Goal: Book appointment/travel/reservation

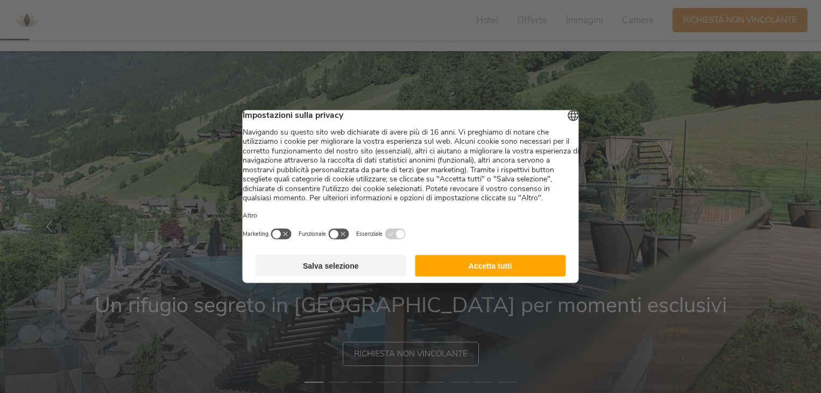
scroll to position [108, 0]
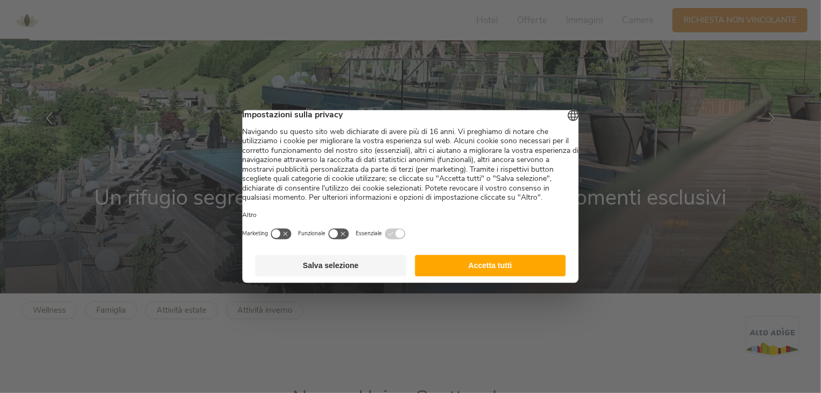
click at [534, 276] on button "Accetta tutti" at bounding box center [490, 266] width 151 height 22
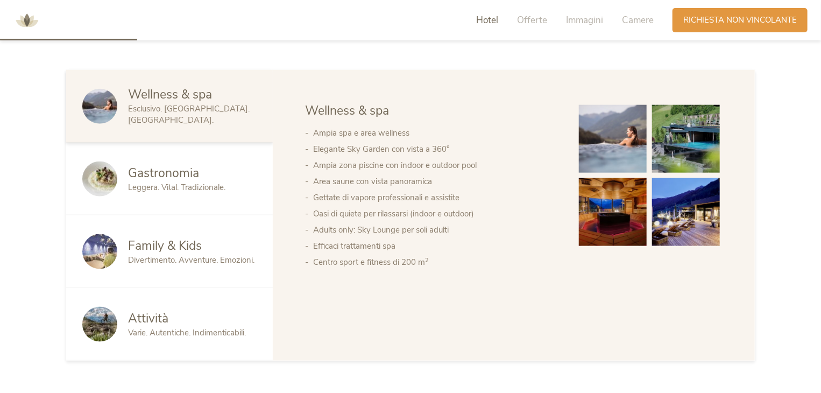
scroll to position [645, 0]
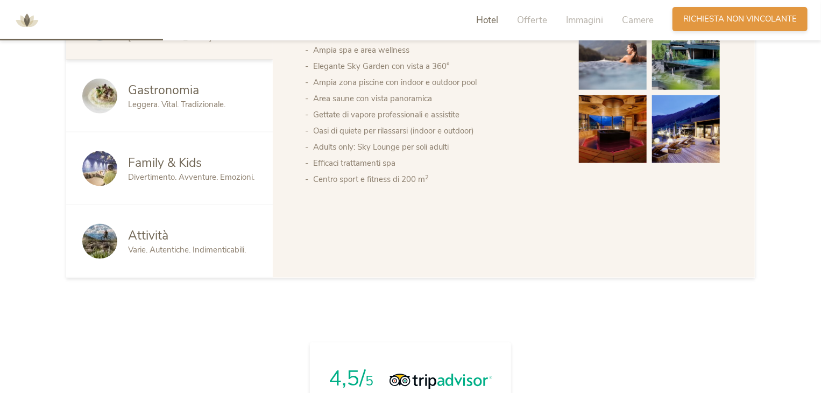
click at [736, 30] on div "Richiesta Richiesta non vincolante" at bounding box center [739, 19] width 135 height 24
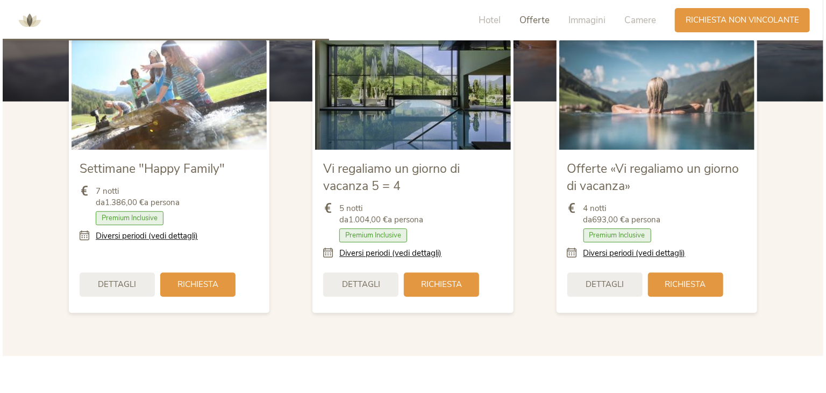
scroll to position [1202, 0]
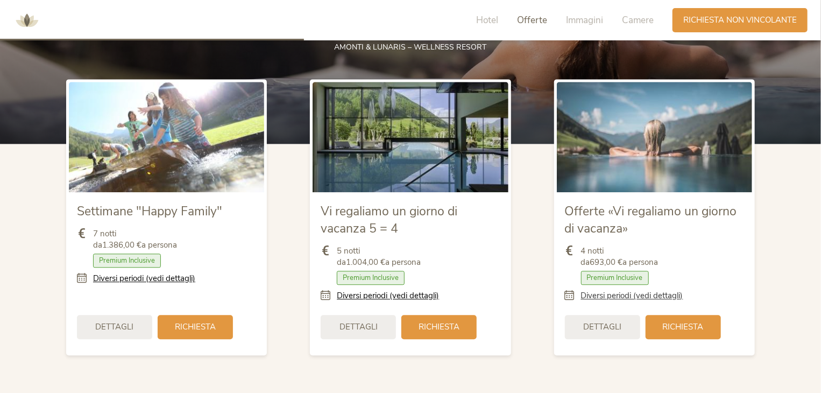
click at [656, 296] on link "Diversi periodi (vedi dettagli)" at bounding box center [632, 295] width 102 height 11
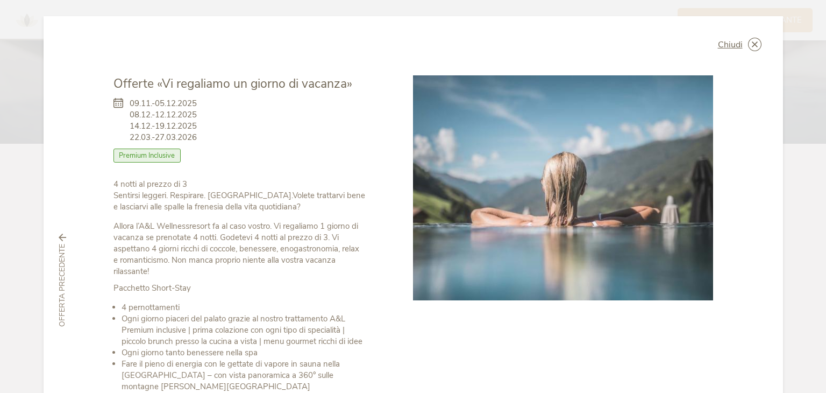
click at [160, 99] on span "09.11.-05.12.2025 08.12.-12.12.2025 14.12.-19.12.2025 22.03.-27.03.2026" at bounding box center [163, 120] width 67 height 45
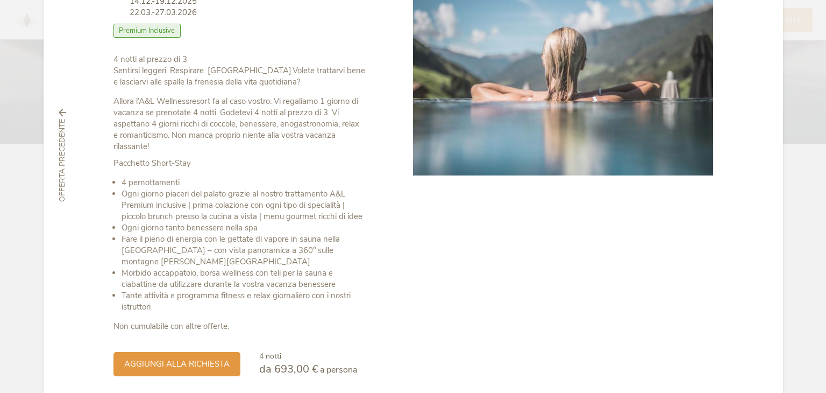
scroll to position [168, 0]
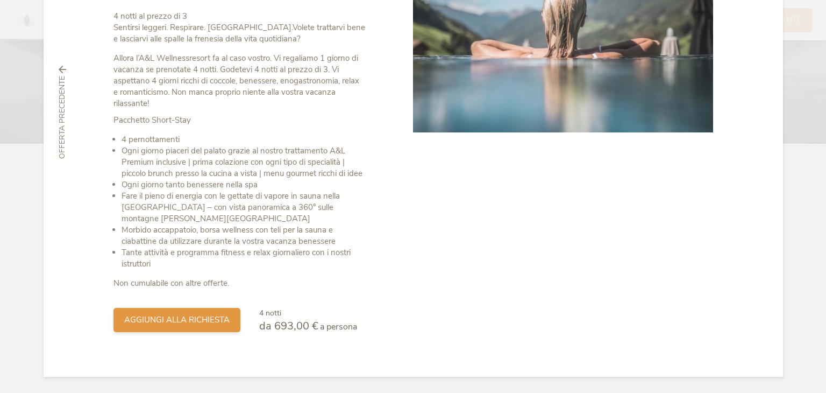
click at [214, 317] on span "aggiungi alla richiesta" at bounding box center [176, 319] width 105 height 11
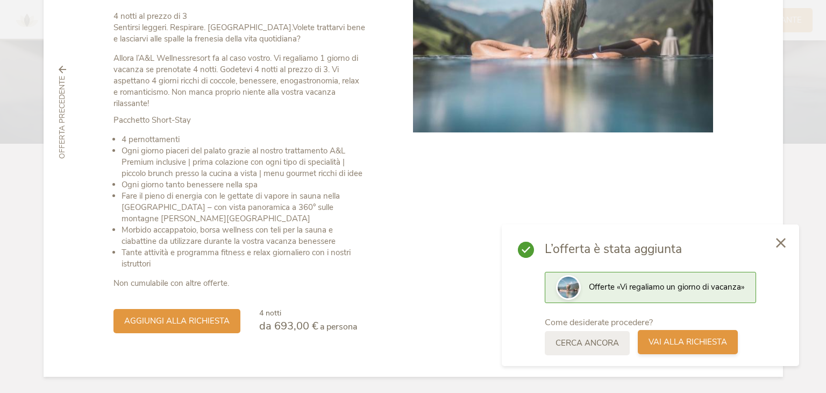
click at [686, 339] on span "Vai alla richiesta" at bounding box center [688, 341] width 79 height 11
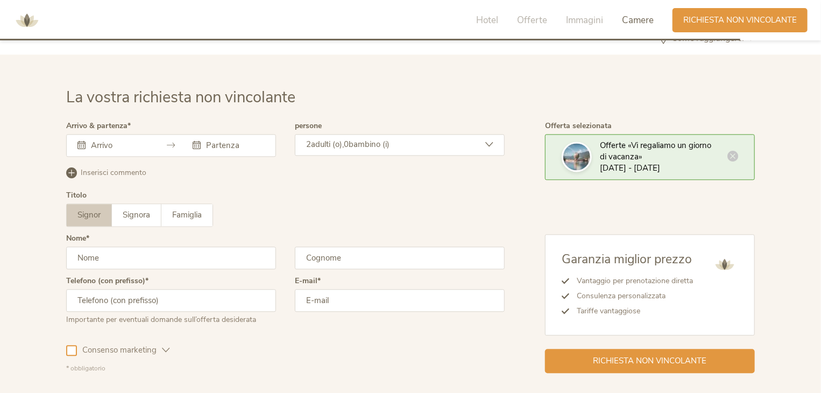
scroll to position [3192, 0]
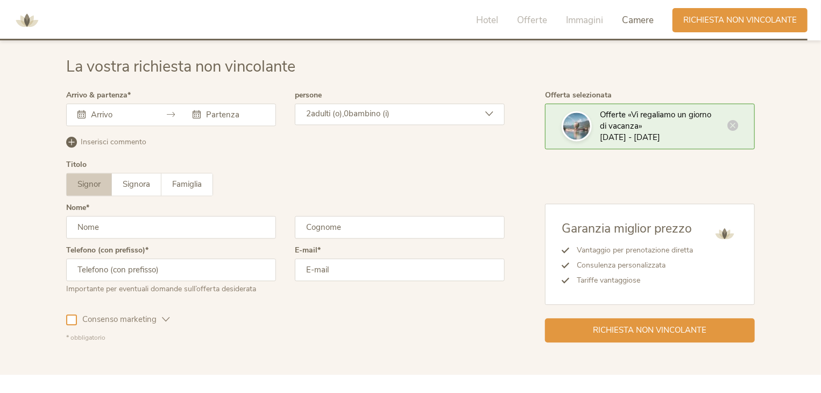
click at [135, 122] on div at bounding box center [171, 114] width 210 height 23
click at [131, 113] on input "text" at bounding box center [118, 114] width 61 height 11
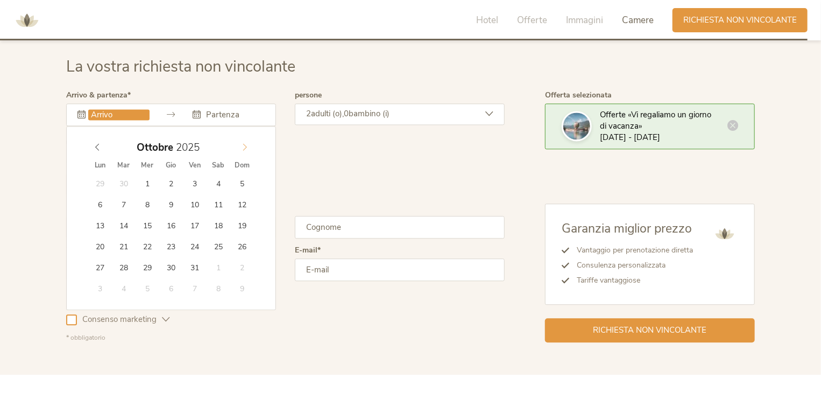
click at [241, 145] on icon at bounding box center [245, 147] width 8 height 8
type input "08.12.2025"
type input "12.12.2025"
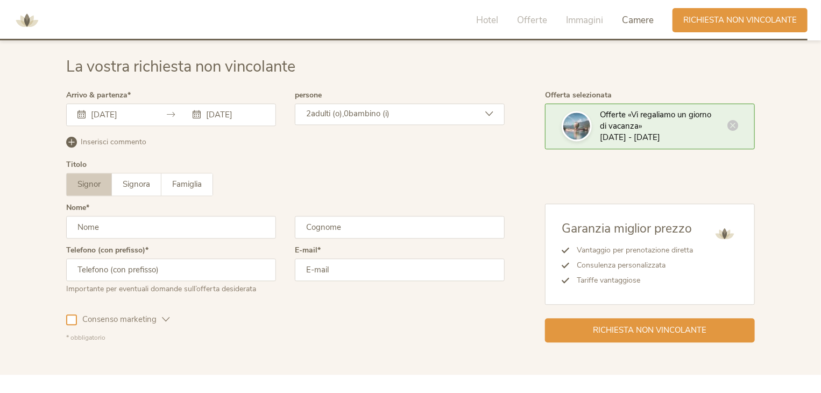
click at [277, 161] on div "Titolo Signor Signora Famiglia Signor Signora Famiglia" at bounding box center [285, 182] width 438 height 43
click at [136, 222] on input "text" at bounding box center [171, 227] width 210 height 23
type input "Gioele"
click at [382, 224] on input "text" at bounding box center [400, 227] width 210 height 23
type input "Baia"
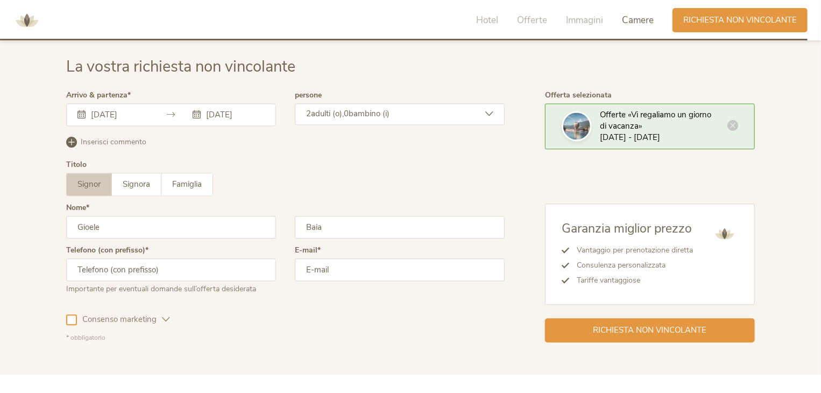
click at [210, 281] on div "Importante per eventuali domande sull’offerta desiderata" at bounding box center [171, 287] width 210 height 13
click at [209, 276] on input "text" at bounding box center [171, 269] width 210 height 23
type input "3427181031"
click at [396, 269] on input "email" at bounding box center [400, 269] width 210 height 23
type input "gioelebaia@gmail.com"
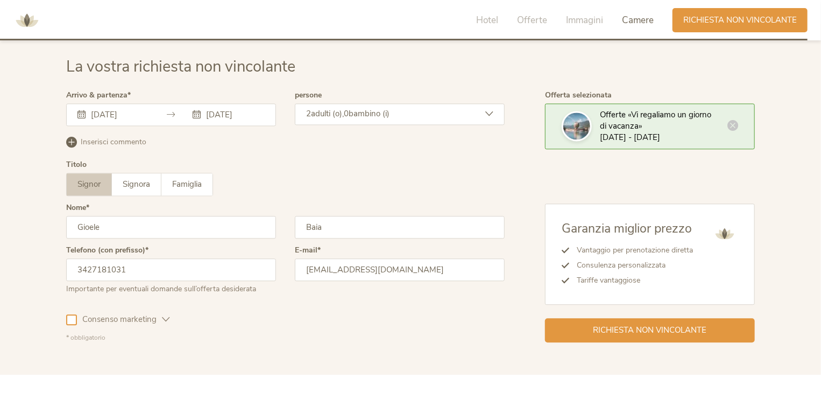
click at [131, 316] on span "Consenso marketing" at bounding box center [119, 319] width 85 height 11
click at [575, 324] on div "Richiesta non vincolante" at bounding box center [650, 329] width 210 height 24
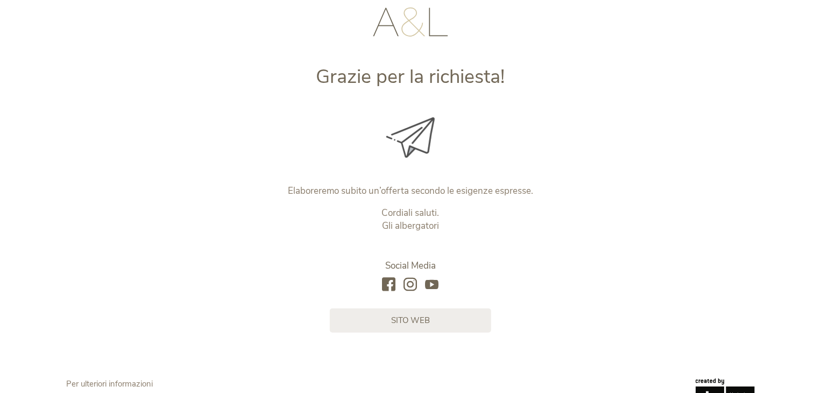
scroll to position [127, 0]
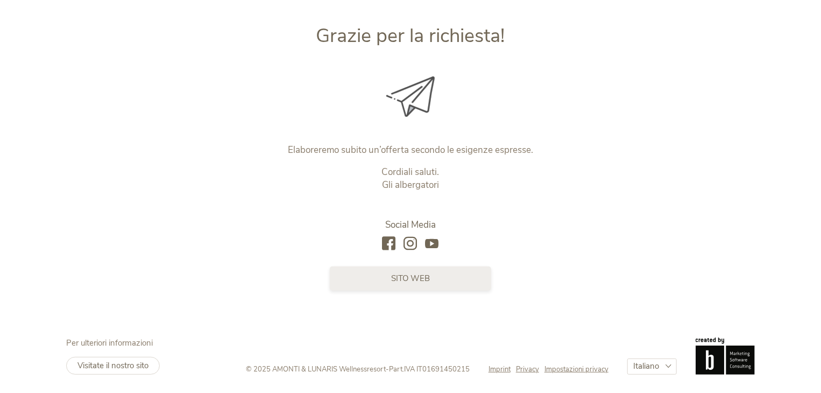
click at [411, 278] on span "sito web" at bounding box center [410, 278] width 39 height 11
